Goal: Transaction & Acquisition: Purchase product/service

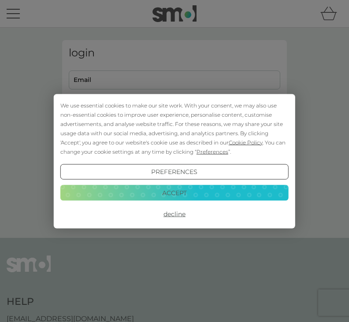
click at [180, 198] on button "Accept" at bounding box center [174, 193] width 228 height 16
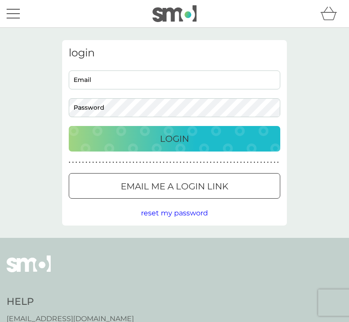
click at [106, 88] on input "Email" at bounding box center [174, 79] width 211 height 19
type input "gmgowing@btopenworld.com"
click at [171, 140] on p "Login" at bounding box center [174, 139] width 29 height 14
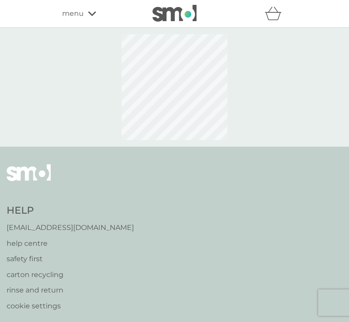
select select "119"
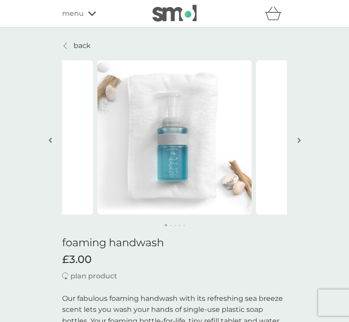
click at [91, 18] on div "menu" at bounding box center [99, 13] width 75 height 11
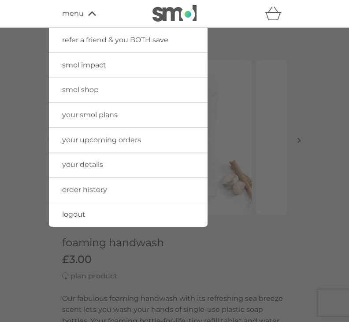
click at [298, 225] on div at bounding box center [174, 189] width 349 height 322
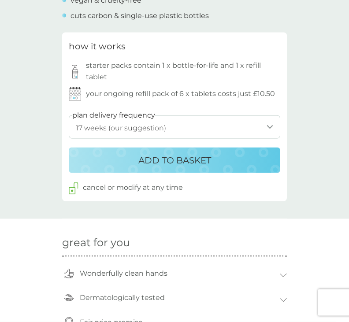
scroll to position [431, 0]
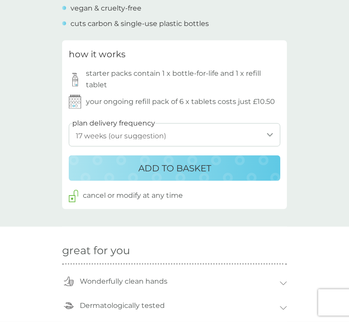
click at [205, 168] on p "ADD TO BASKET" at bounding box center [174, 168] width 73 height 14
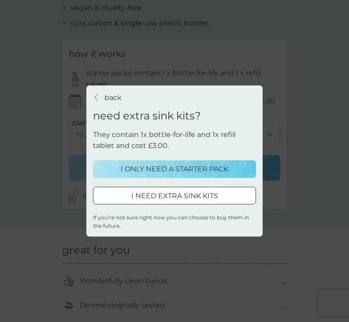
click at [331, 140] on div "back back need extra sink kits? They contain 1x bottle-for-life and 1x refill t…" at bounding box center [174, 161] width 349 height 322
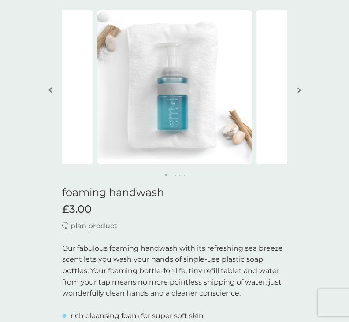
scroll to position [0, 0]
